Goal: Task Accomplishment & Management: Use online tool/utility

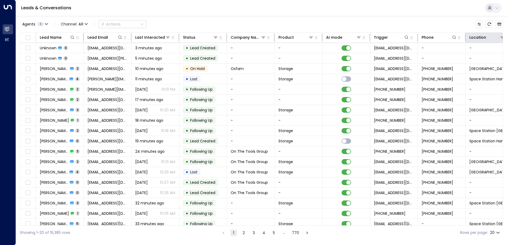
drag, startPoint x: 430, startPoint y: 16, endPoint x: 480, endPoint y: 34, distance: 52.8
click at [431, 16] on div "Agents 1 Channel: All Actions Lead Name Lead Email Last Interacted Status Compa…" at bounding box center [261, 128] width 483 height 224
click at [482, 26] on button "Customize" at bounding box center [479, 23] width 7 height 7
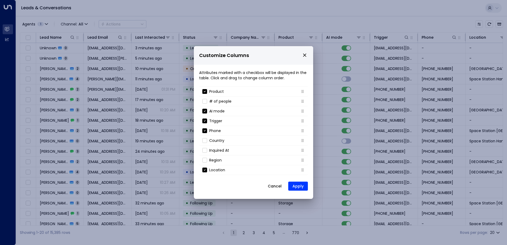
scroll to position [57, 0]
click at [276, 189] on button "Cancel" at bounding box center [274, 186] width 23 height 10
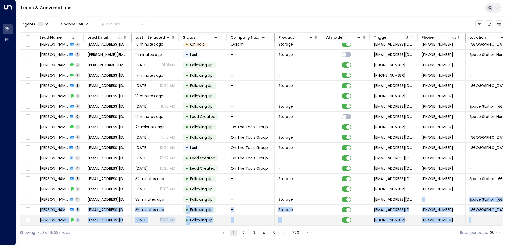
scroll to position [26, 13]
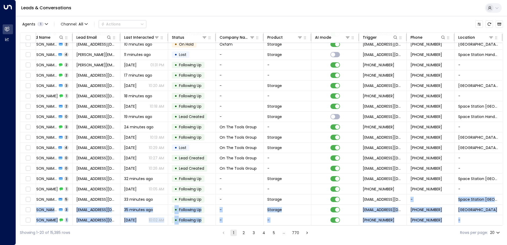
drag, startPoint x: 420, startPoint y: 225, endPoint x: 508, endPoint y: 203, distance: 90.8
click at [507, 203] on html "Overview Leads & Conversations Leads & Conversations Analytics Analytics Leads …" at bounding box center [253, 120] width 507 height 240
click at [490, 39] on icon at bounding box center [491, 37] width 4 height 4
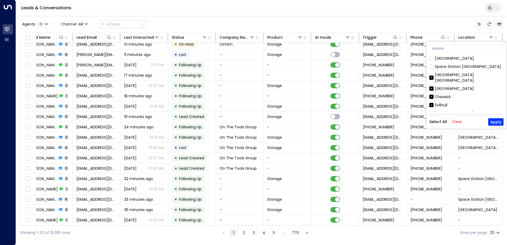
click at [432, 72] on div "[GEOGRAPHIC_DATA] [GEOGRAPHIC_DATA]" at bounding box center [466, 77] width 74 height 11
click at [433, 86] on icon at bounding box center [431, 88] width 4 height 5
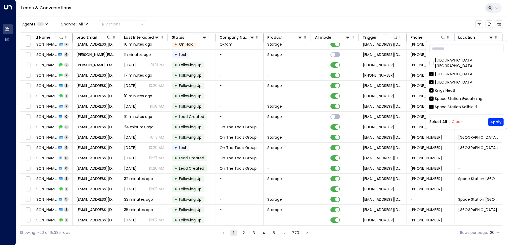
click at [453, 121] on button "Clear" at bounding box center [457, 122] width 11 height 4
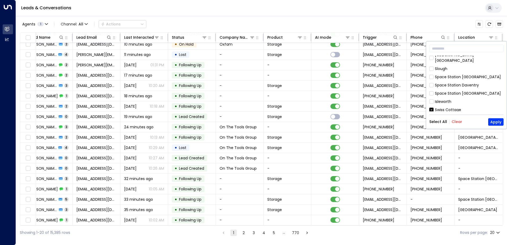
scroll to position [144, 0]
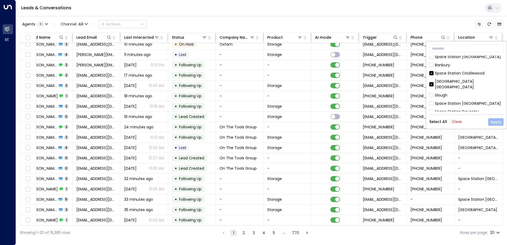
click at [499, 122] on button "Apply" at bounding box center [495, 121] width 15 height 7
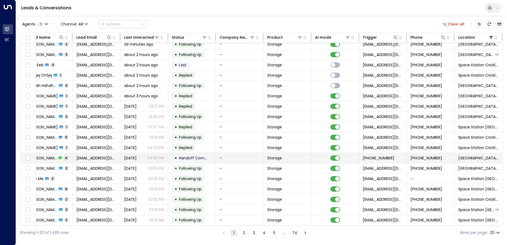
scroll to position [0, 13]
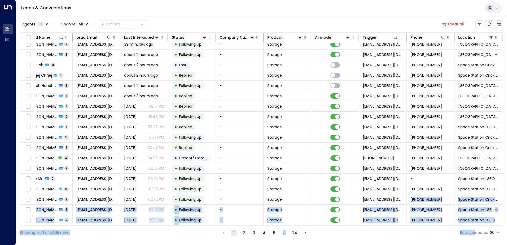
drag, startPoint x: 411, startPoint y: 225, endPoint x: 474, endPoint y: 228, distance: 62.9
click at [474, 228] on div "Agents 1 Channel: All Actions Clear all Lead Name Lead Email Last Interacted St…" at bounding box center [261, 128] width 483 height 224
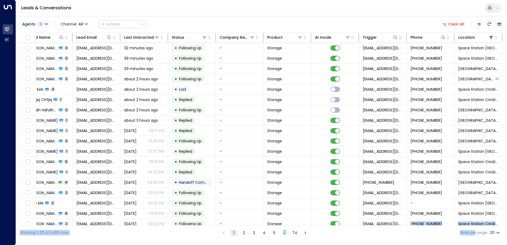
click at [47, 24] on icon "button" at bounding box center [46, 23] width 3 height 1
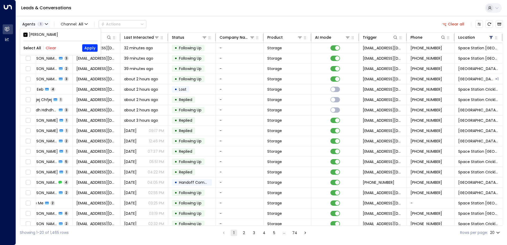
click at [47, 24] on div at bounding box center [253, 122] width 507 height 245
click at [87, 26] on span "Channel: All" at bounding box center [74, 23] width 31 height 7
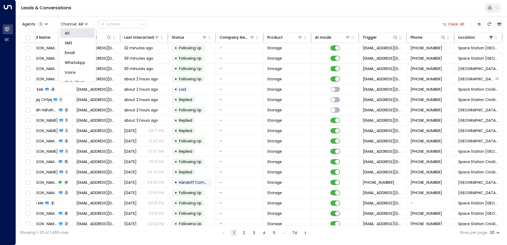
scroll to position [0, 0]
click at [185, 23] on div at bounding box center [253, 122] width 507 height 245
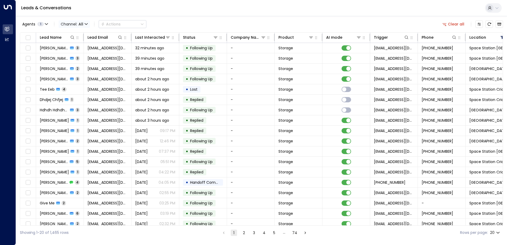
click at [88, 25] on span "Channel: All" at bounding box center [74, 23] width 31 height 7
click at [82, 39] on p "SMS" at bounding box center [72, 37] width 19 height 3
